Goal: Task Accomplishment & Management: Manage account settings

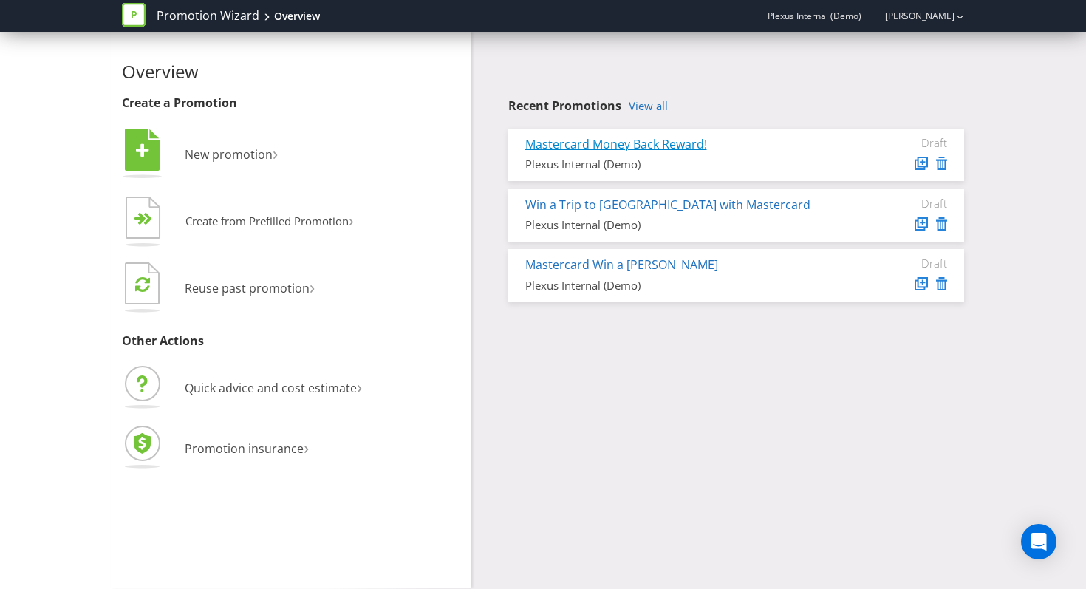
click at [689, 137] on link "Mastercard Money Back Reward!" at bounding box center [616, 144] width 182 height 16
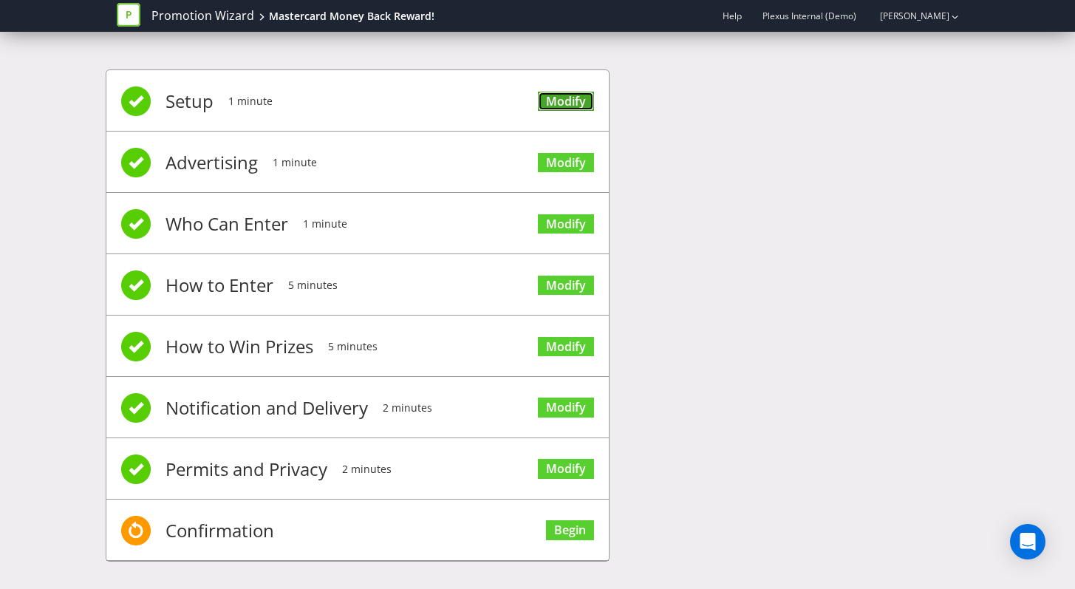
click at [561, 103] on link "Modify" at bounding box center [566, 102] width 56 height 20
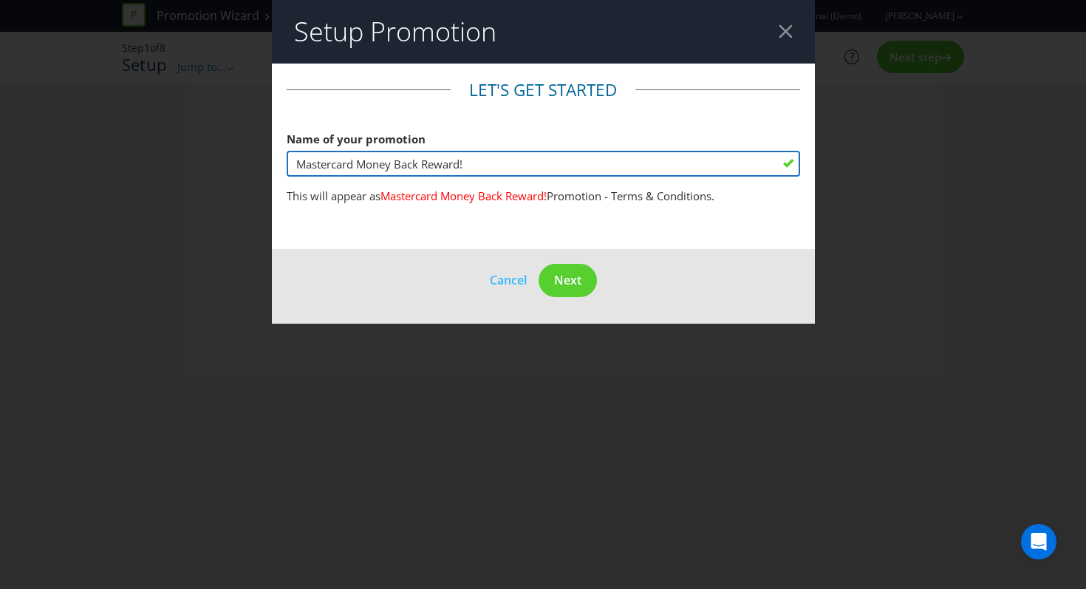
drag, startPoint x: 360, startPoint y: 163, endPoint x: 250, endPoint y: 164, distance: 110.1
click at [250, 165] on div "Setup Promotion Let's get started Name of your promotion Mastercard Money Back …" at bounding box center [543, 294] width 1086 height 589
type input "Money Back Reward!"
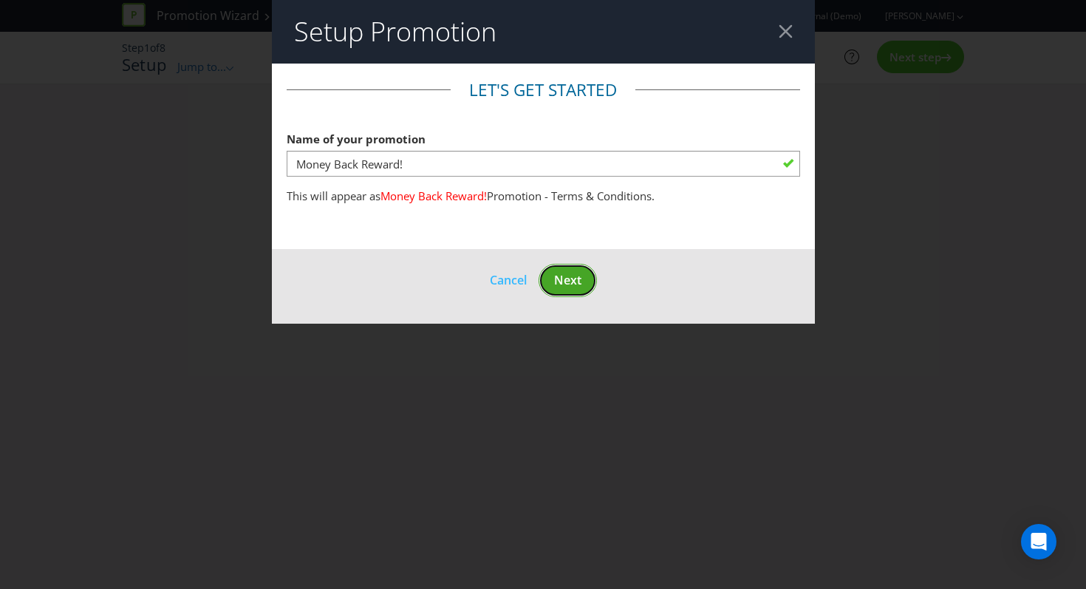
click at [561, 287] on span "Next" at bounding box center [567, 280] width 27 height 16
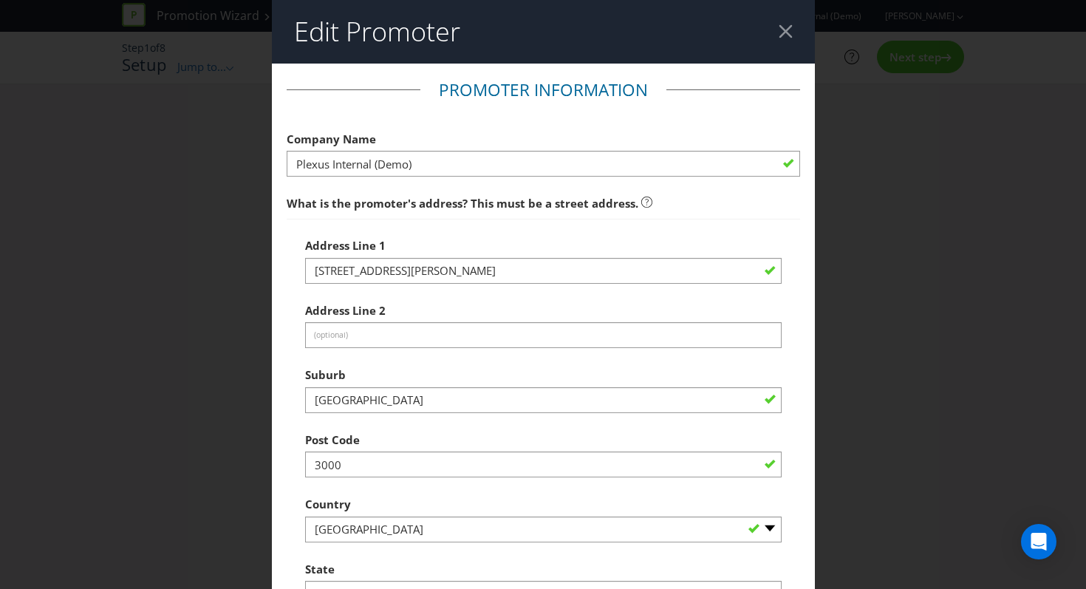
click at [236, 194] on div "Edit Promoter Promoter Information Company Name Plexus Internal (Demo) What is …" at bounding box center [543, 294] width 1086 height 589
click at [779, 38] on div at bounding box center [786, 31] width 14 height 14
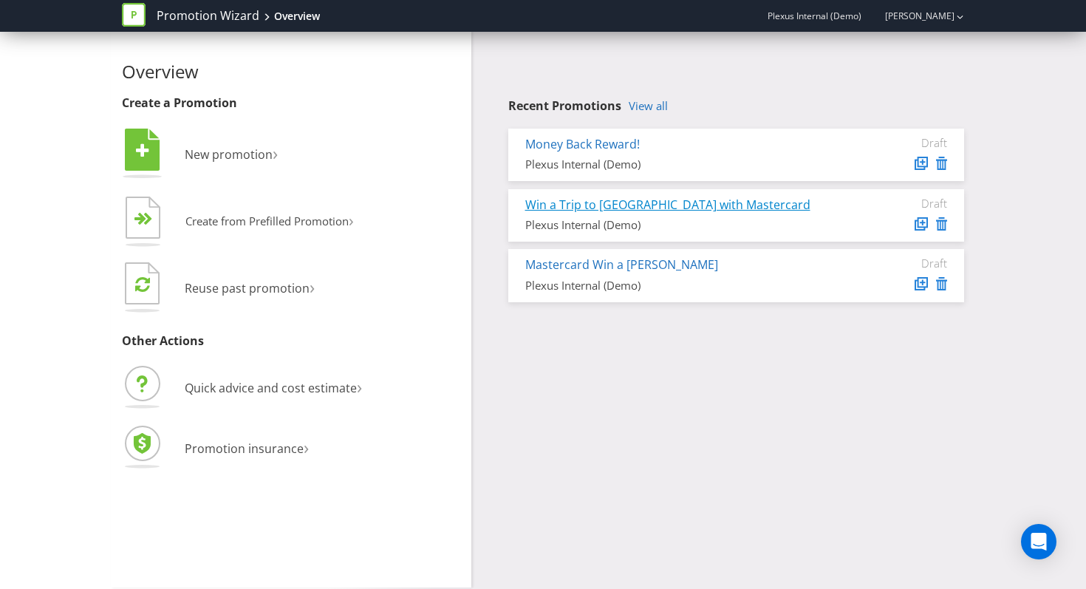
click at [729, 203] on link "Win a Trip to [GEOGRAPHIC_DATA] with Mastercard" at bounding box center [667, 205] width 285 height 16
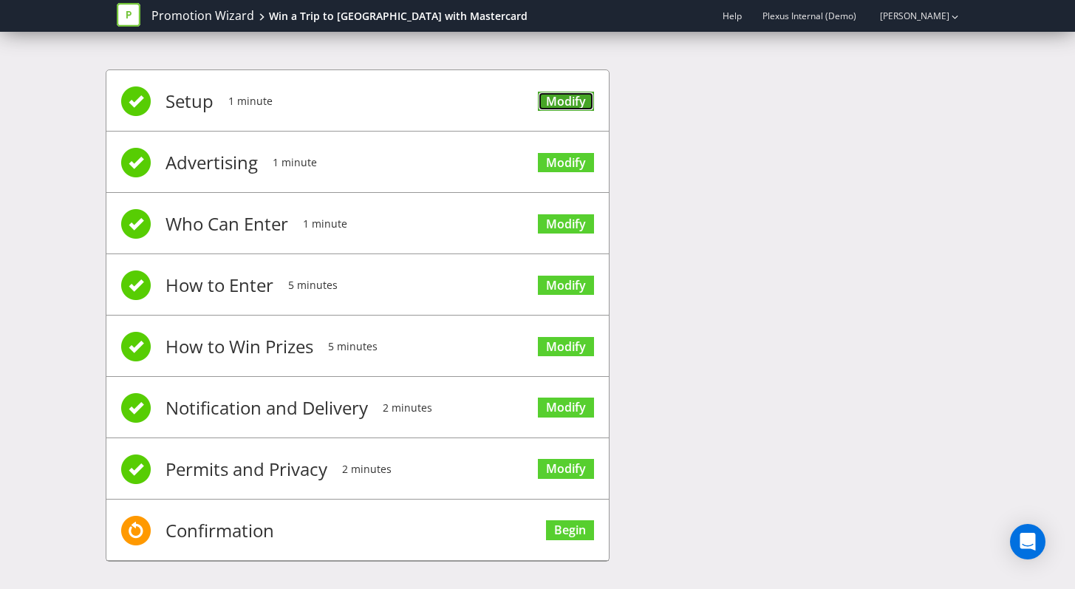
click at [556, 101] on link "Modify" at bounding box center [566, 102] width 56 height 20
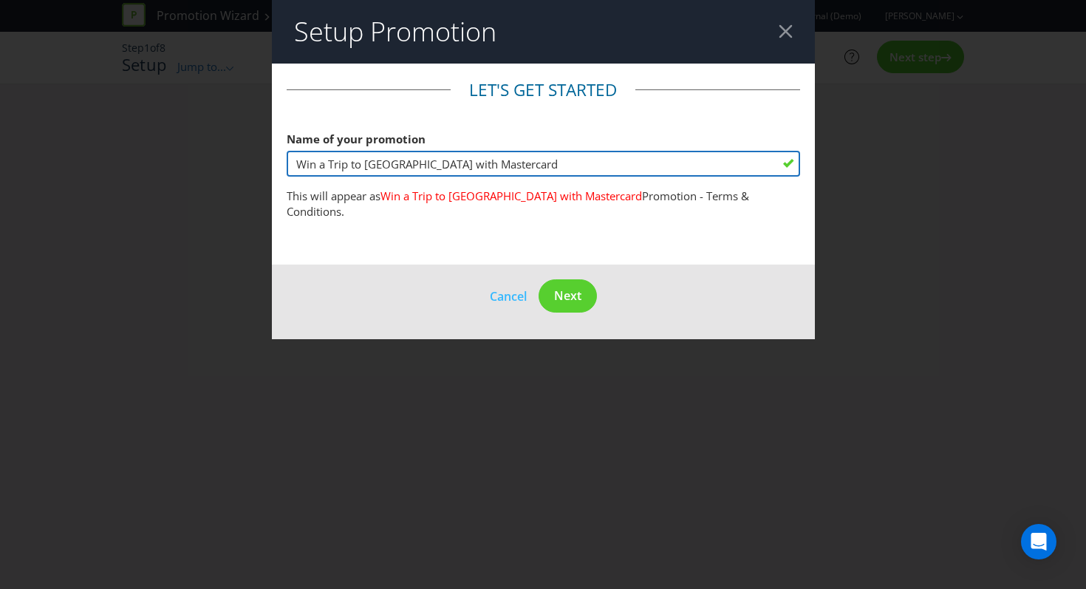
drag, startPoint x: 409, startPoint y: 165, endPoint x: 562, endPoint y: 165, distance: 153.7
click at [562, 165] on input "Win a Trip to [GEOGRAPHIC_DATA] with Mastercard" at bounding box center [544, 164] width 514 height 26
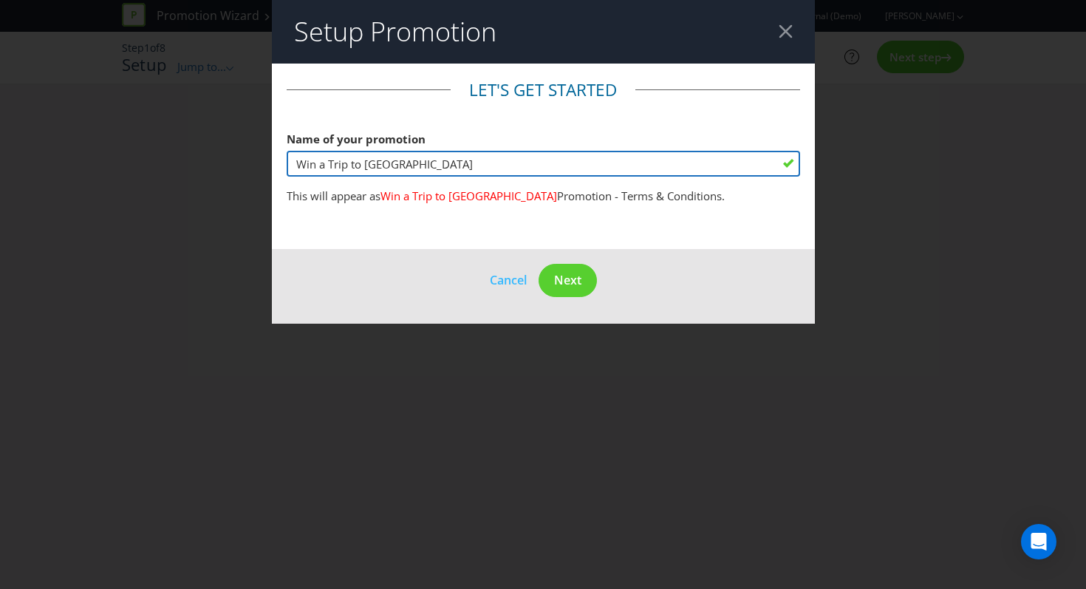
type input "Win a Trip to [GEOGRAPHIC_DATA]"
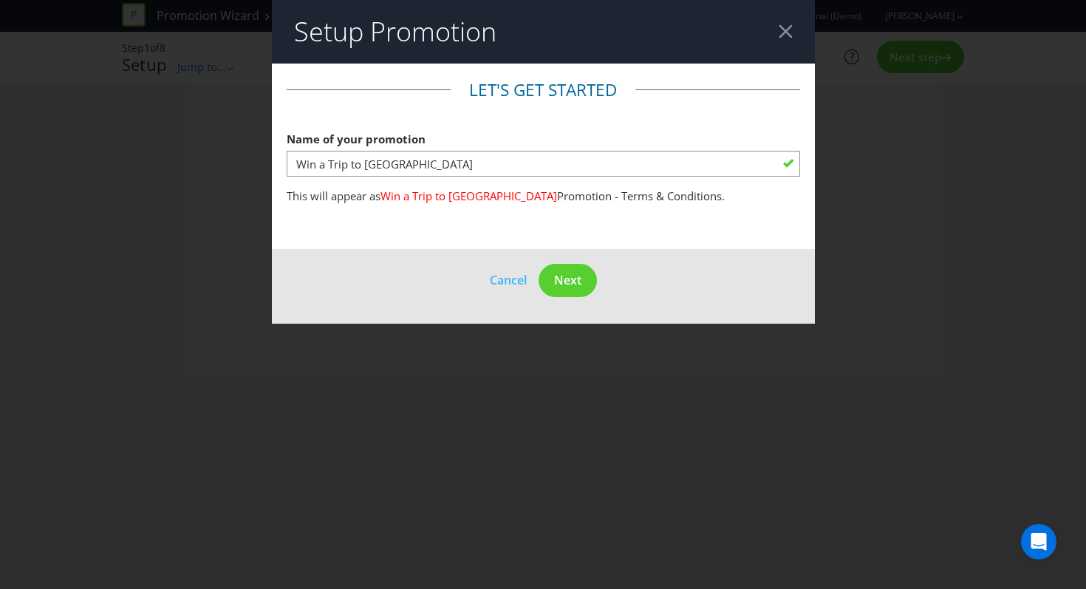
click at [146, 134] on div "Setup Promotion Let's get started Name of your promotion Win a Trip to [GEOGRAP…" at bounding box center [543, 294] width 1086 height 589
click at [783, 34] on div at bounding box center [786, 31] width 14 height 14
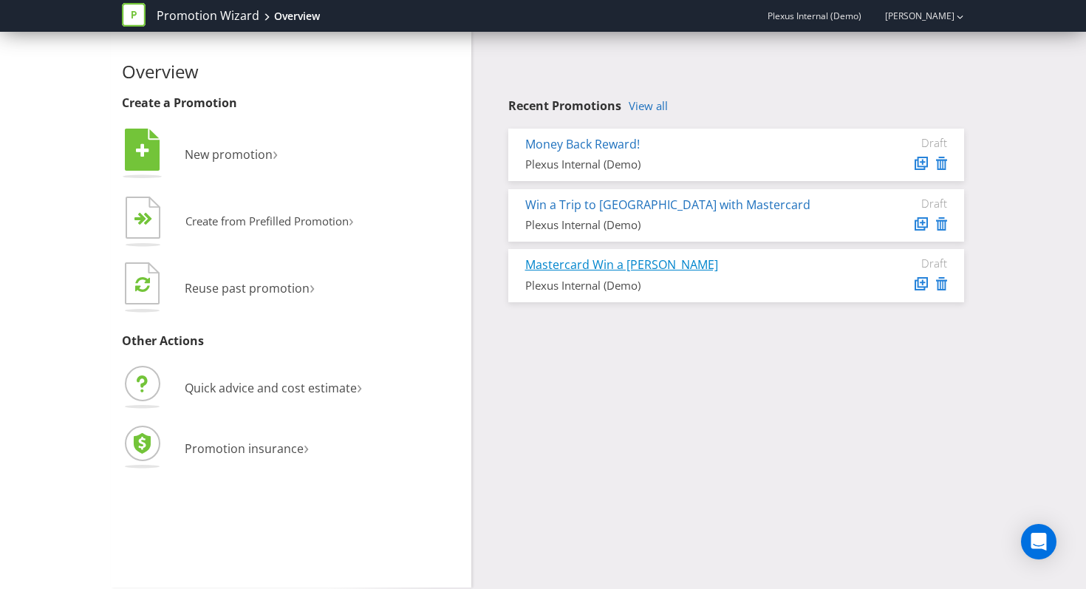
click at [635, 266] on link "Mastercard Win a [PERSON_NAME]" at bounding box center [621, 264] width 193 height 16
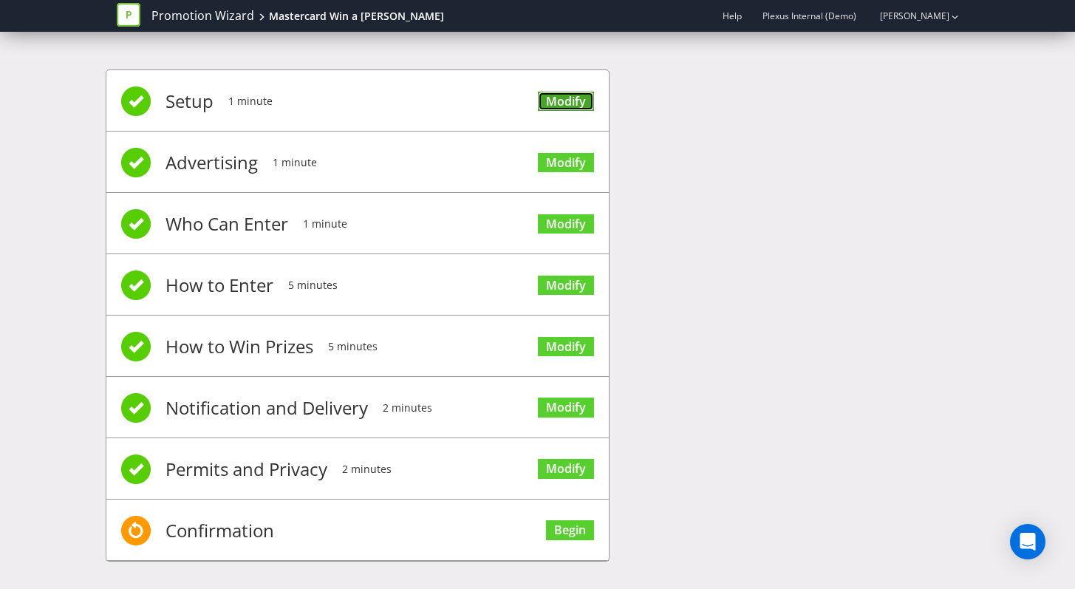
click at [583, 103] on link "Modify" at bounding box center [566, 102] width 56 height 20
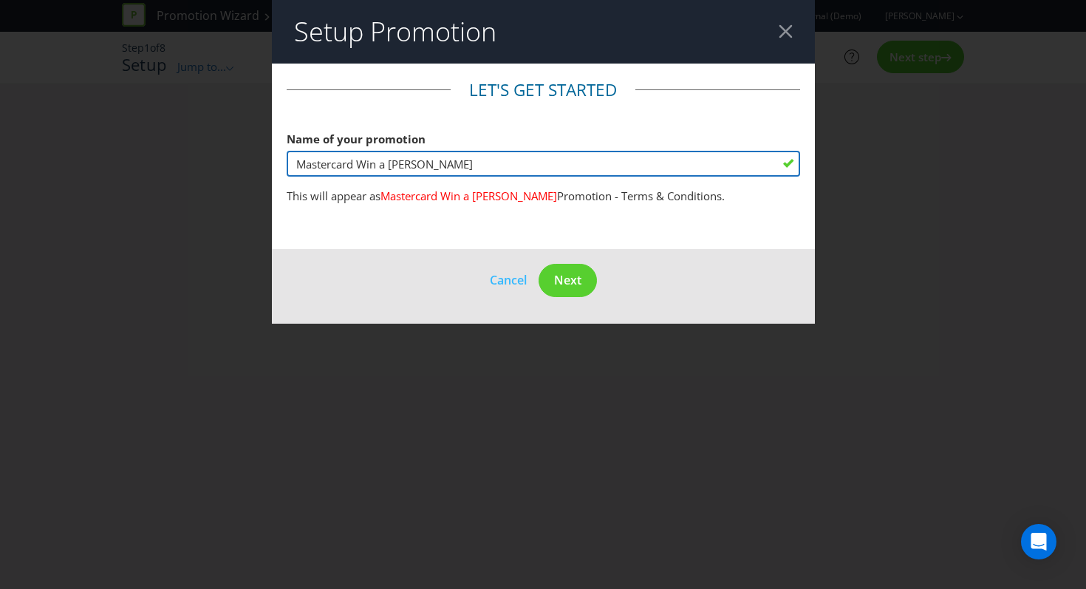
drag, startPoint x: 355, startPoint y: 163, endPoint x: 219, endPoint y: 166, distance: 136.0
click at [248, 166] on div "Setup Promotion Let's get started Name of your promotion Mastercard Win a [PERS…" at bounding box center [543, 294] width 1086 height 589
type input "Win a [PERSON_NAME]"
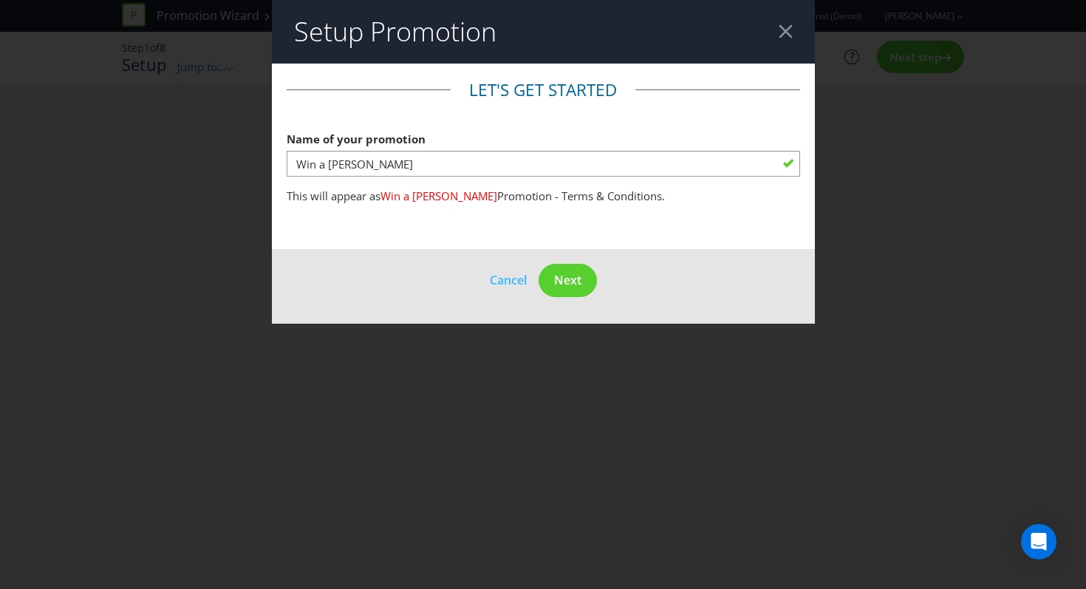
click at [126, 168] on div "Setup Promotion Let's get started Name of your promotion Win a [PERSON_NAME] Th…" at bounding box center [543, 294] width 1086 height 589
click at [791, 35] on div at bounding box center [786, 31] width 14 height 14
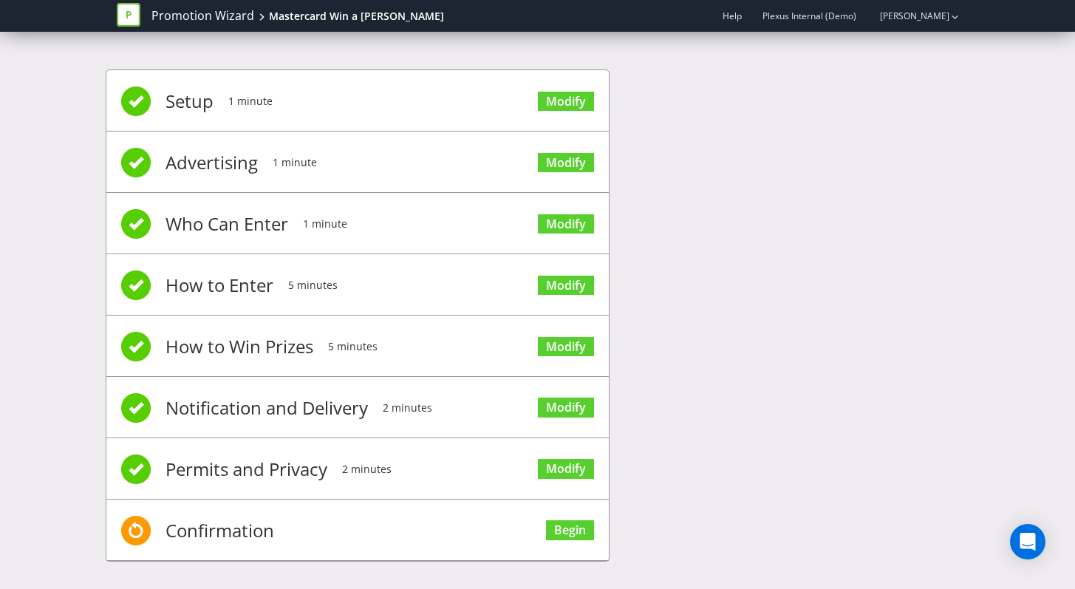
click at [30, 112] on div "Setup 1 minute Modify Advertising 1 minute Modify Who Can Enter 1 minute Modify…" at bounding box center [537, 322] width 1075 height 551
